Goal: Task Accomplishment & Management: Understand process/instructions

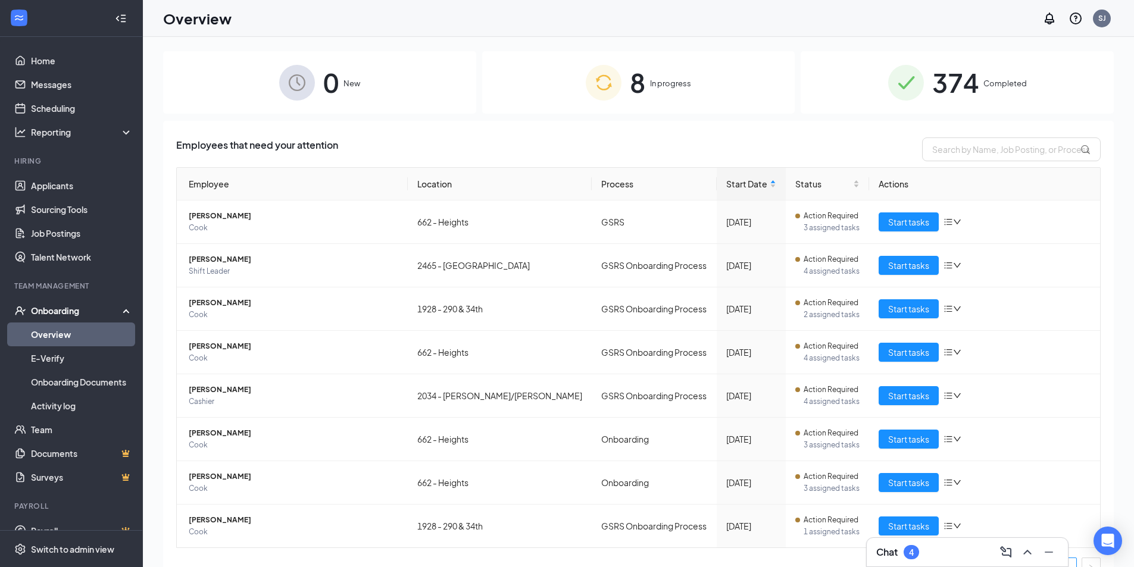
click at [586, 99] on img at bounding box center [604, 83] width 36 height 36
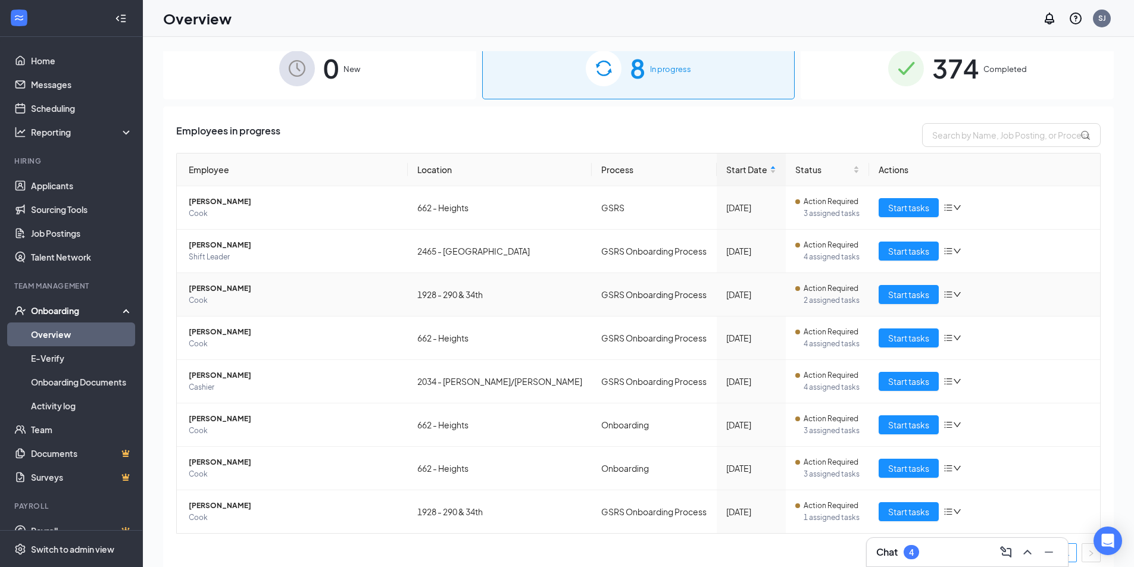
scroll to position [22, 0]
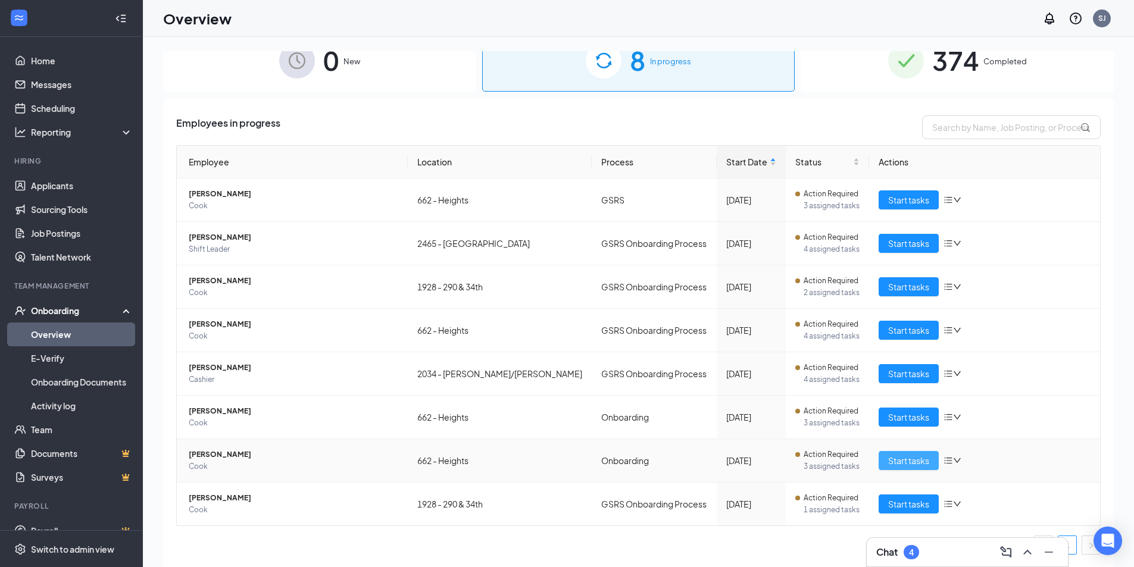
click at [888, 457] on span "Start tasks" at bounding box center [908, 460] width 41 height 13
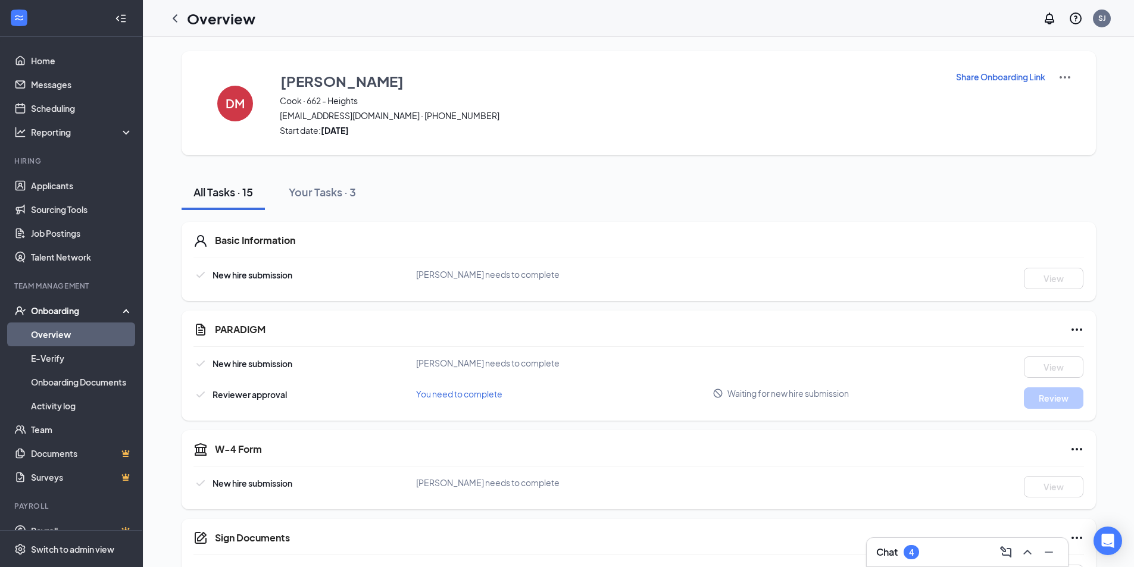
click at [1018, 77] on p "Share Onboarding Link" at bounding box center [1000, 77] width 89 height 12
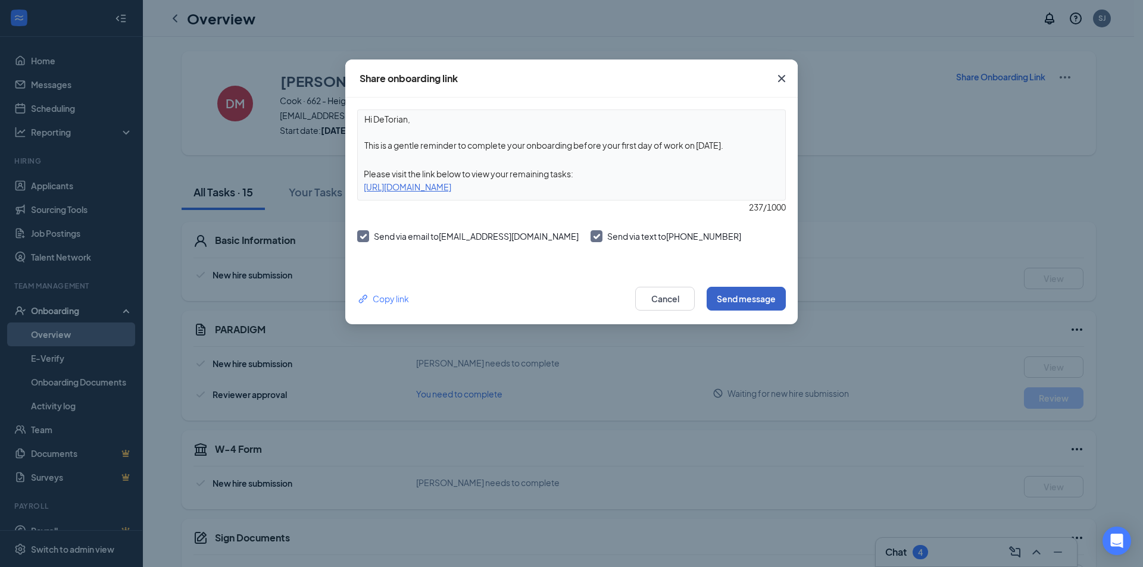
click at [748, 299] on button "Send message" at bounding box center [746, 299] width 79 height 24
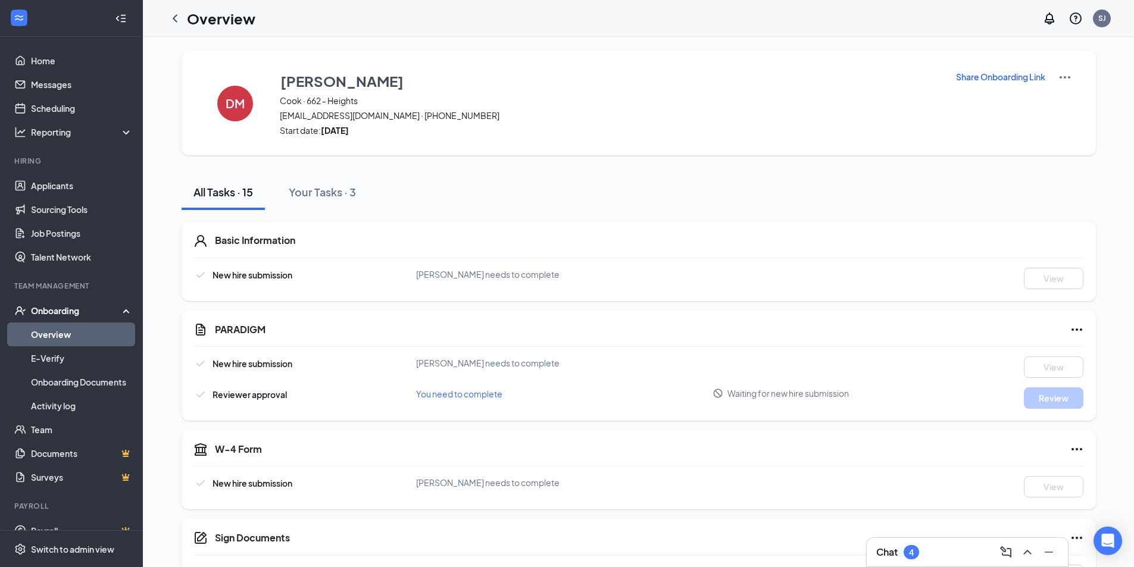
click at [1043, 75] on p "Share Onboarding Link" at bounding box center [1000, 77] width 89 height 12
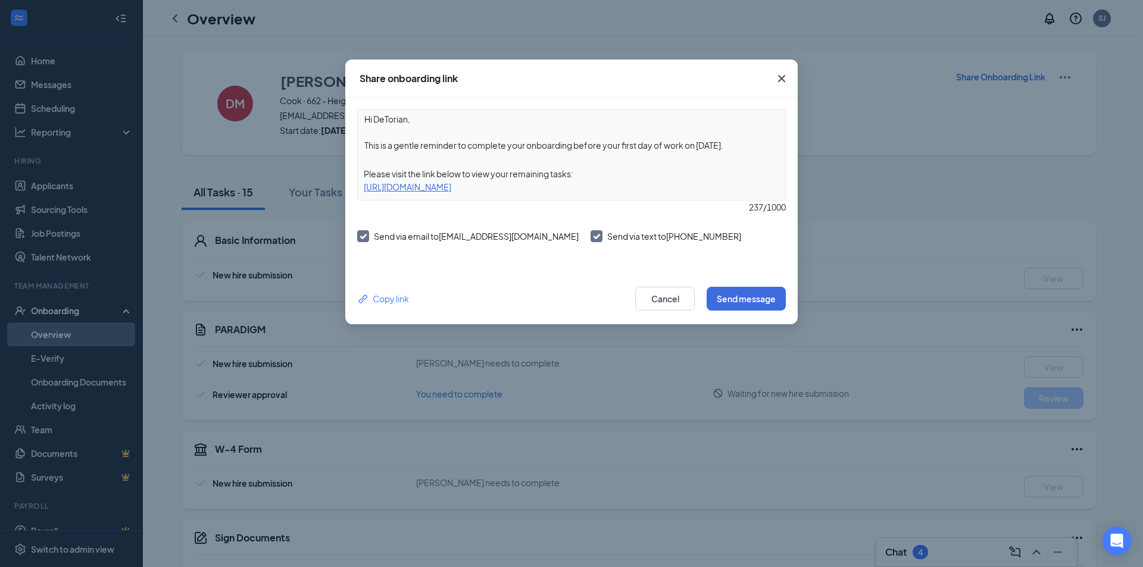
click at [752, 311] on div "Copy link Cancel Send message" at bounding box center [571, 298] width 452 height 51
click at [761, 295] on button "Send message" at bounding box center [746, 299] width 79 height 24
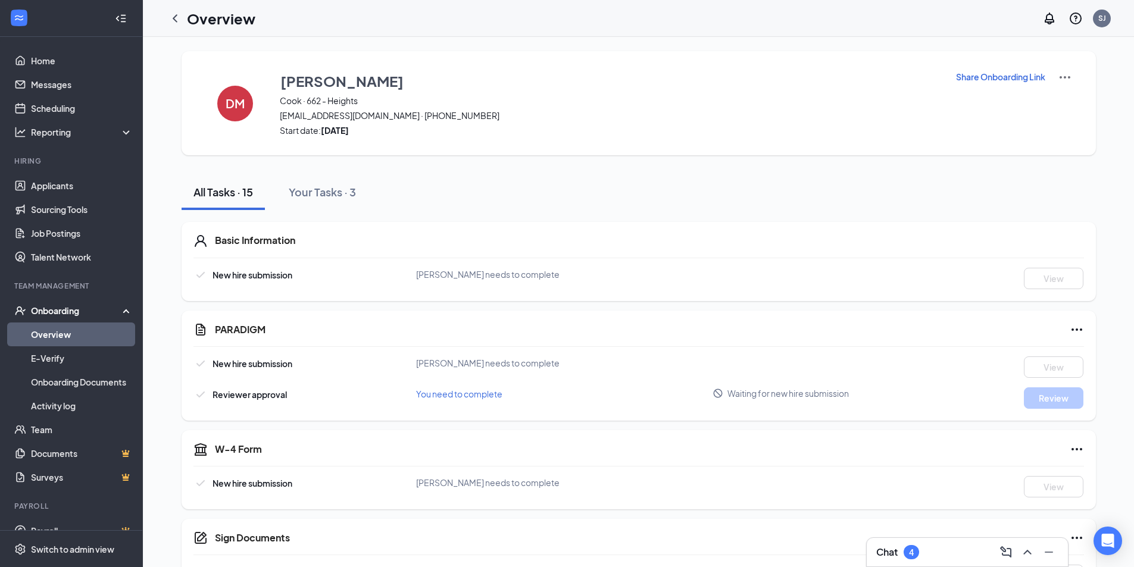
click at [82, 330] on link "Overview" at bounding box center [82, 335] width 102 height 24
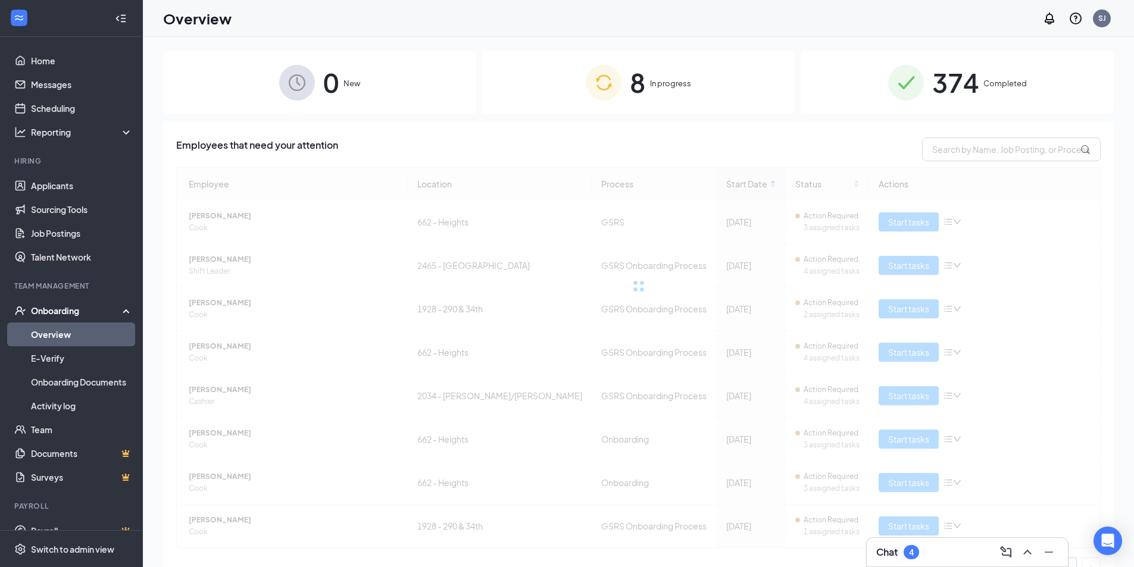
click at [650, 85] on span "In progress" at bounding box center [670, 83] width 41 height 12
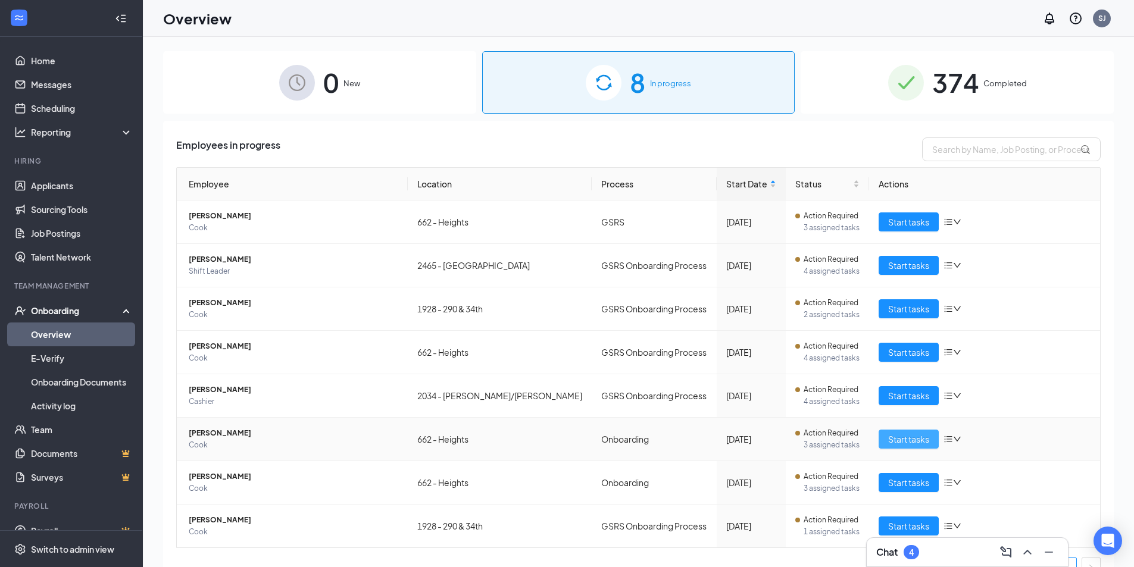
click at [916, 441] on span "Start tasks" at bounding box center [908, 439] width 41 height 13
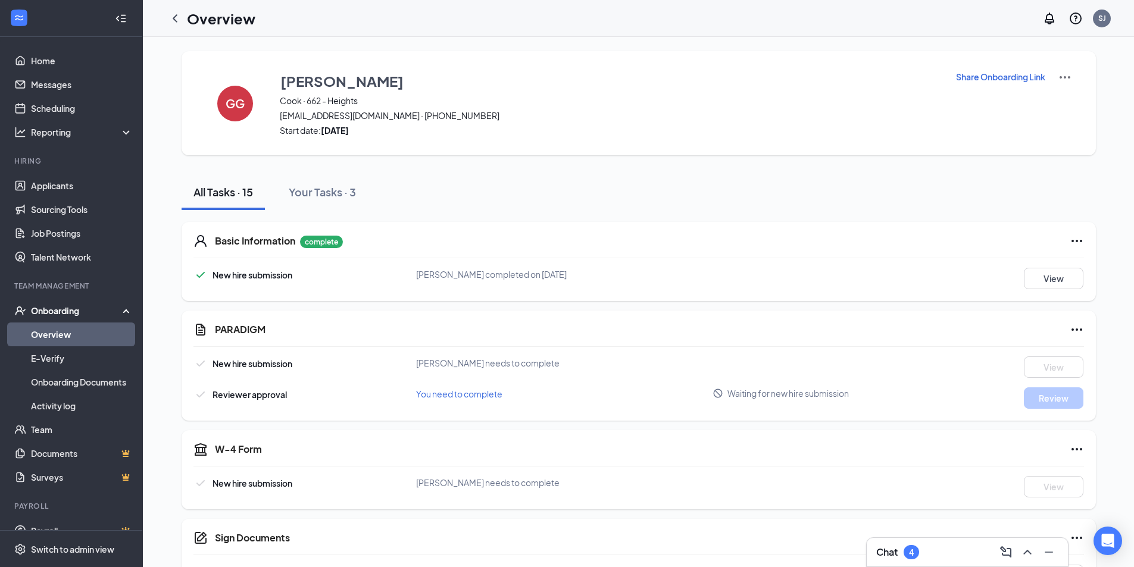
drag, startPoint x: 973, startPoint y: 458, endPoint x: 1020, endPoint y: 195, distance: 267.2
click at [1018, 195] on div "All Tasks · 15 Your Tasks · 3" at bounding box center [639, 192] width 914 height 36
click at [1072, 239] on icon "Ellipses" at bounding box center [1077, 241] width 14 height 14
click at [1004, 281] on div "View" at bounding box center [1027, 278] width 111 height 21
